Goal: Information Seeking & Learning: Learn about a topic

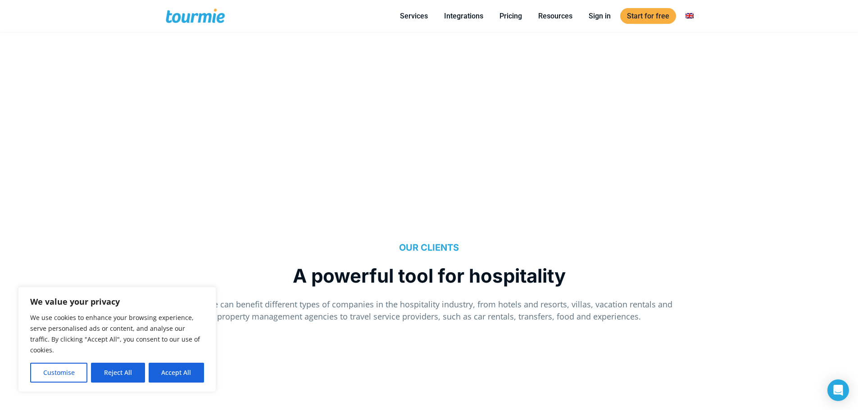
scroll to position [878, 0]
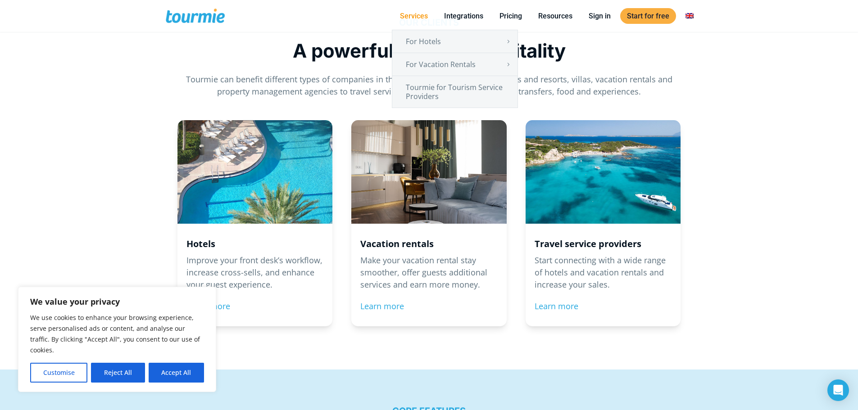
click at [406, 15] on link "Services" at bounding box center [413, 15] width 41 height 11
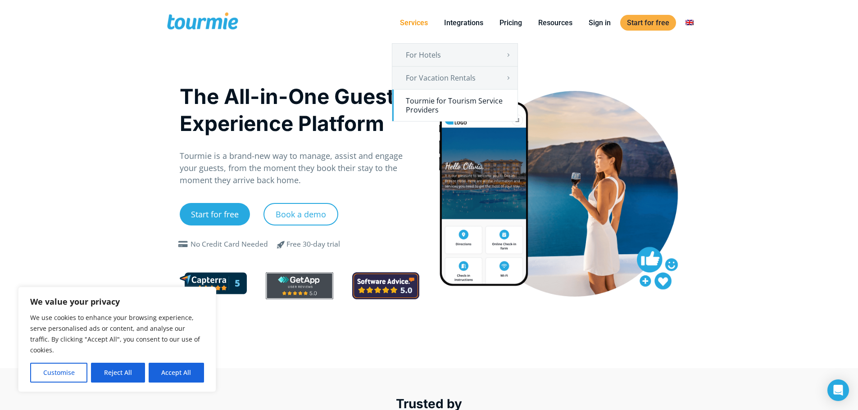
click at [464, 103] on link "Tourmie for Tourism Service Providers" at bounding box center [454, 106] width 125 height 32
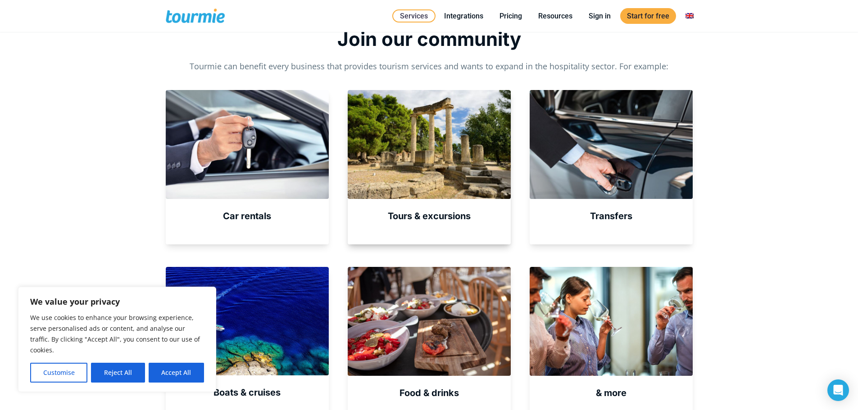
scroll to position [411, 0]
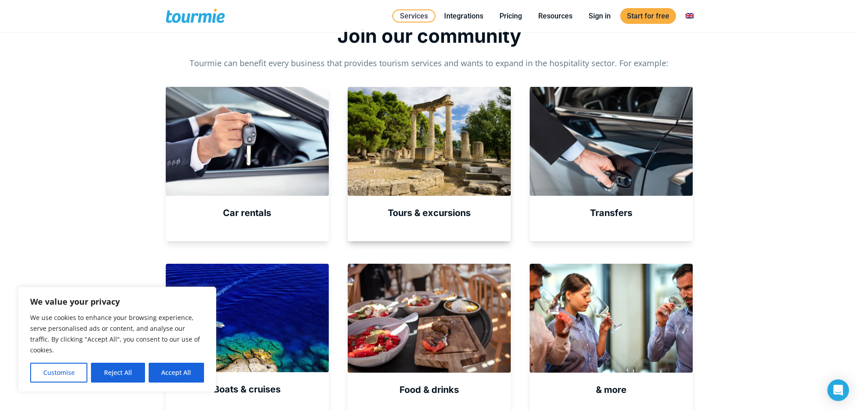
click at [441, 152] on div at bounding box center [429, 141] width 163 height 109
click at [437, 216] on strong "Tours & excursions" at bounding box center [429, 213] width 83 height 11
click at [438, 216] on strong "Tours & excursions" at bounding box center [429, 213] width 83 height 11
click at [427, 157] on div at bounding box center [429, 141] width 163 height 109
drag, startPoint x: 414, startPoint y: 164, endPoint x: 413, endPoint y: 159, distance: 4.6
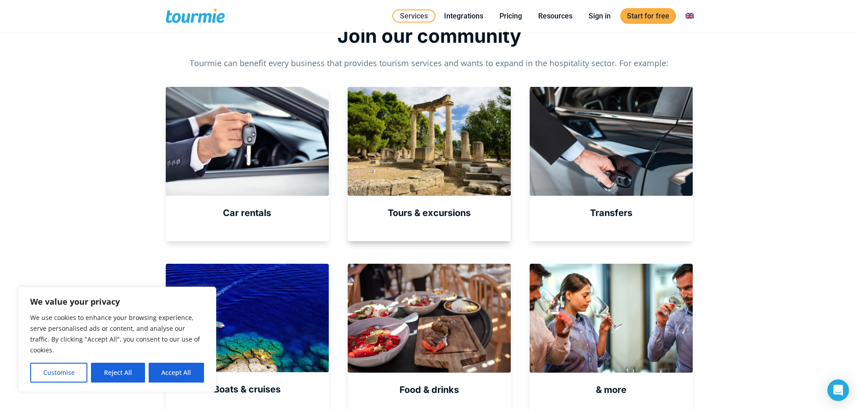
click at [414, 164] on div at bounding box center [429, 141] width 163 height 109
